Goal: Check status: Check status

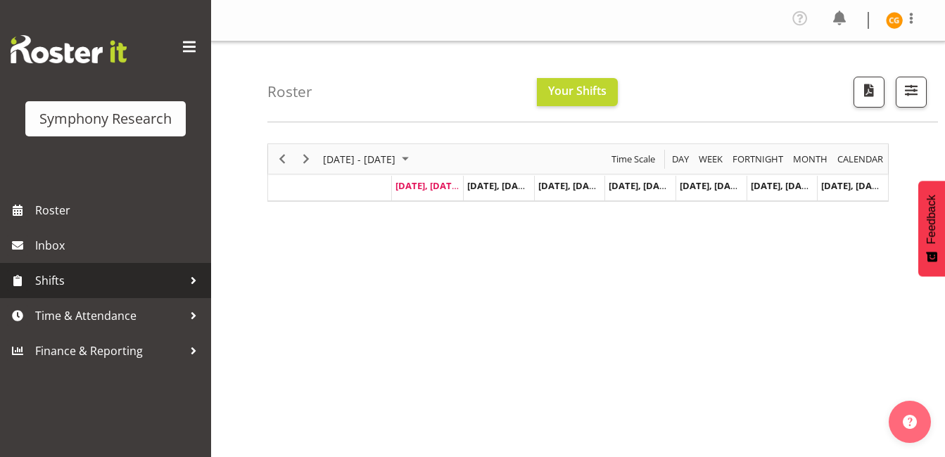
click at [148, 271] on span "Shifts" at bounding box center [109, 280] width 148 height 21
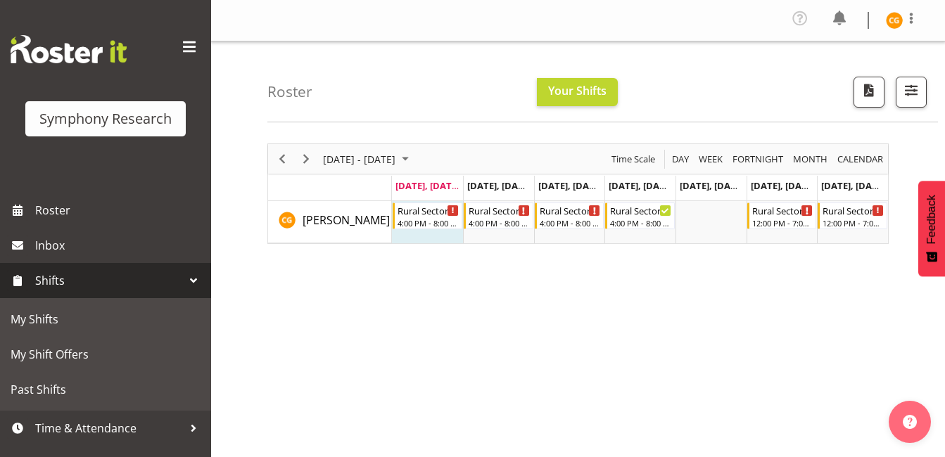
click at [148, 271] on span "Shifts" at bounding box center [109, 280] width 148 height 21
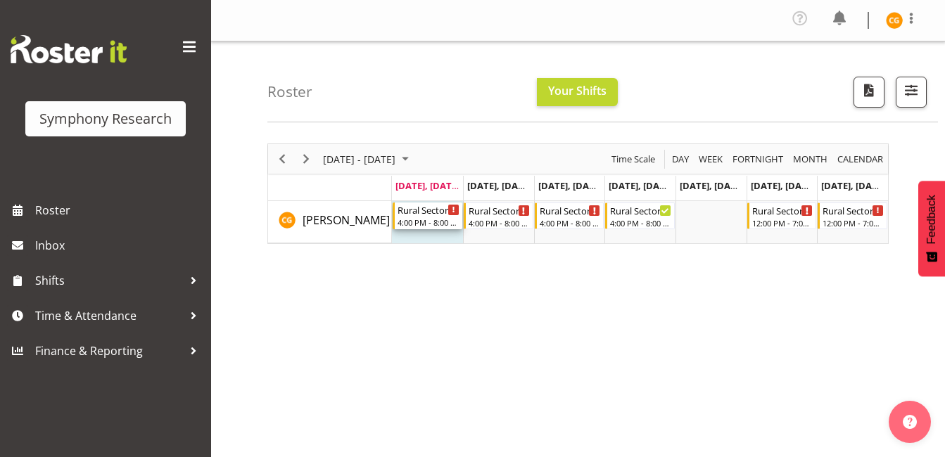
click at [411, 224] on div "4:00 PM - 8:00 PM" at bounding box center [428, 222] width 62 height 11
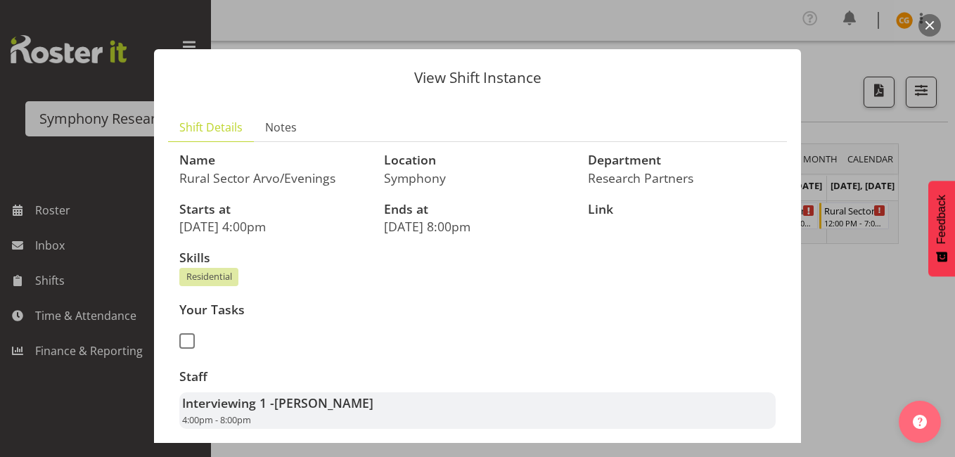
click at [854, 63] on div at bounding box center [477, 228] width 955 height 457
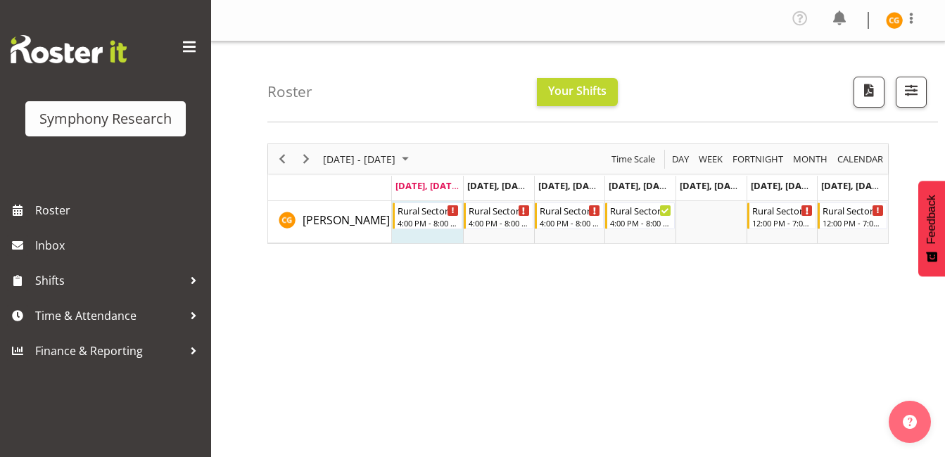
click at [777, 302] on div "September 01 - 07, 2025 Today Day Week Fortnight Month calendar Month Agenda Ti…" at bounding box center [605, 414] width 677 height 563
click at [725, 367] on div "September 01 - 07, 2025 Today Day Week Fortnight Month calendar Month Agenda Ti…" at bounding box center [605, 414] width 677 height 563
click at [755, 88] on div "Roster Your Shifts All Locations Clear MM Symphony Select All Deselect All All …" at bounding box center [602, 81] width 670 height 81
